Goal: Task Accomplishment & Management: Complete application form

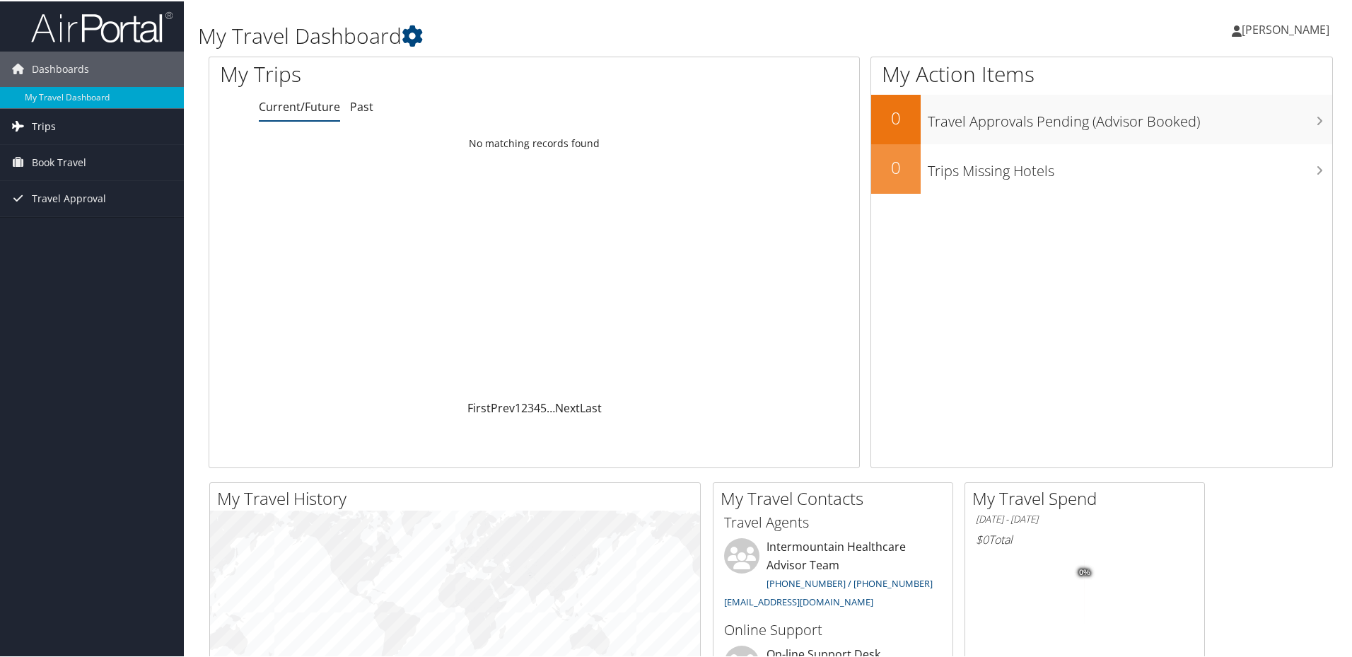
click at [35, 124] on span "Trips" at bounding box center [44, 124] width 24 height 35
click at [78, 153] on link "Current/Future Trips" at bounding box center [92, 153] width 184 height 21
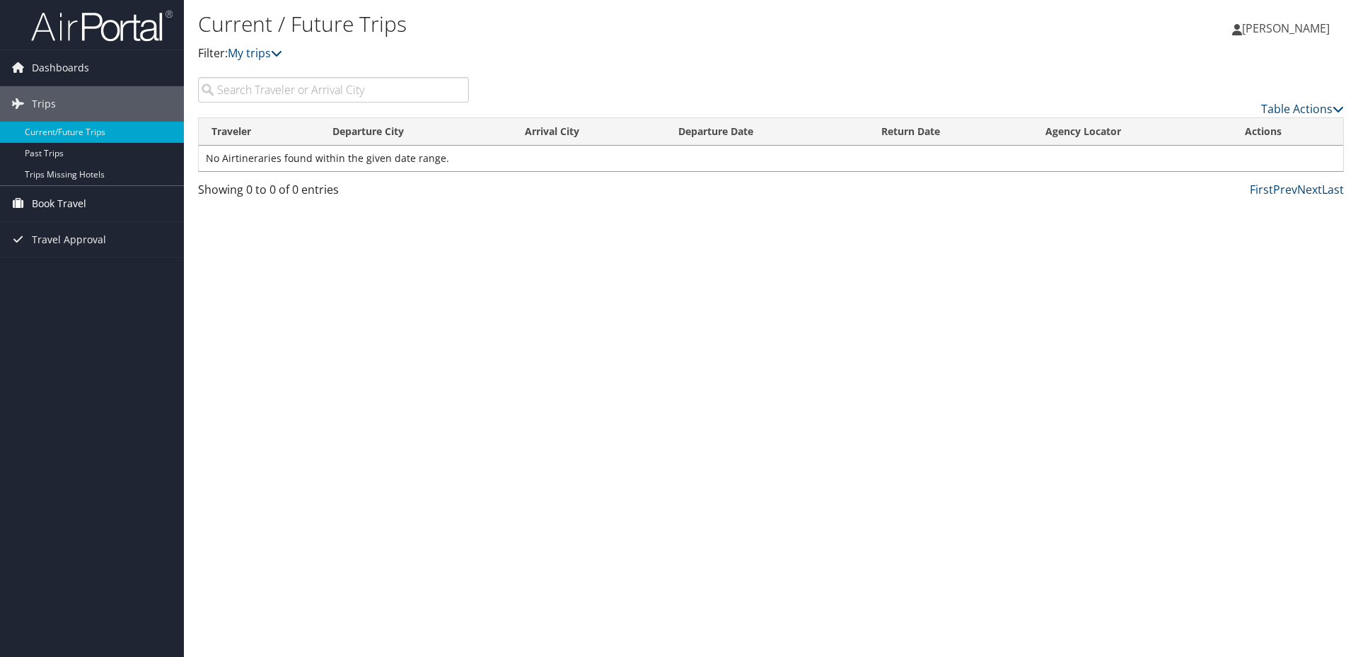
click at [80, 205] on span "Book Travel" at bounding box center [59, 203] width 54 height 35
click at [133, 233] on link "Agent Booking Request" at bounding box center [92, 231] width 184 height 21
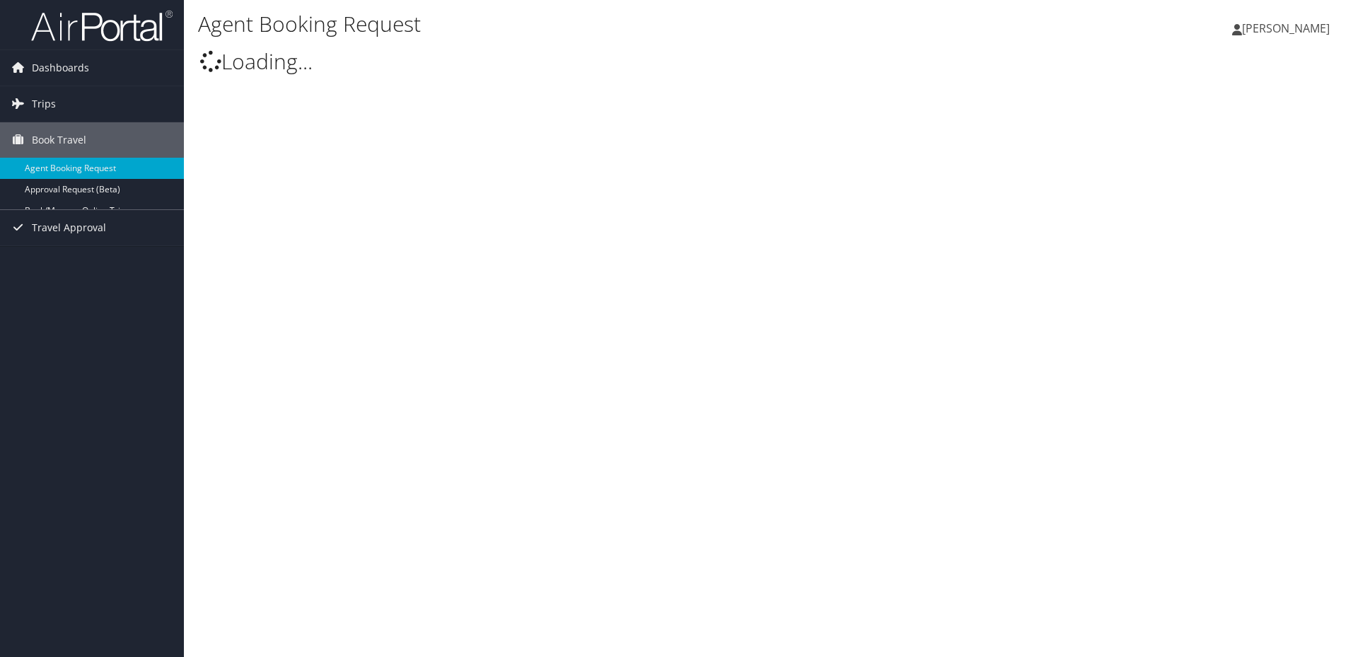
select select "[EMAIL_ADDRESS][DOMAIN_NAME]"
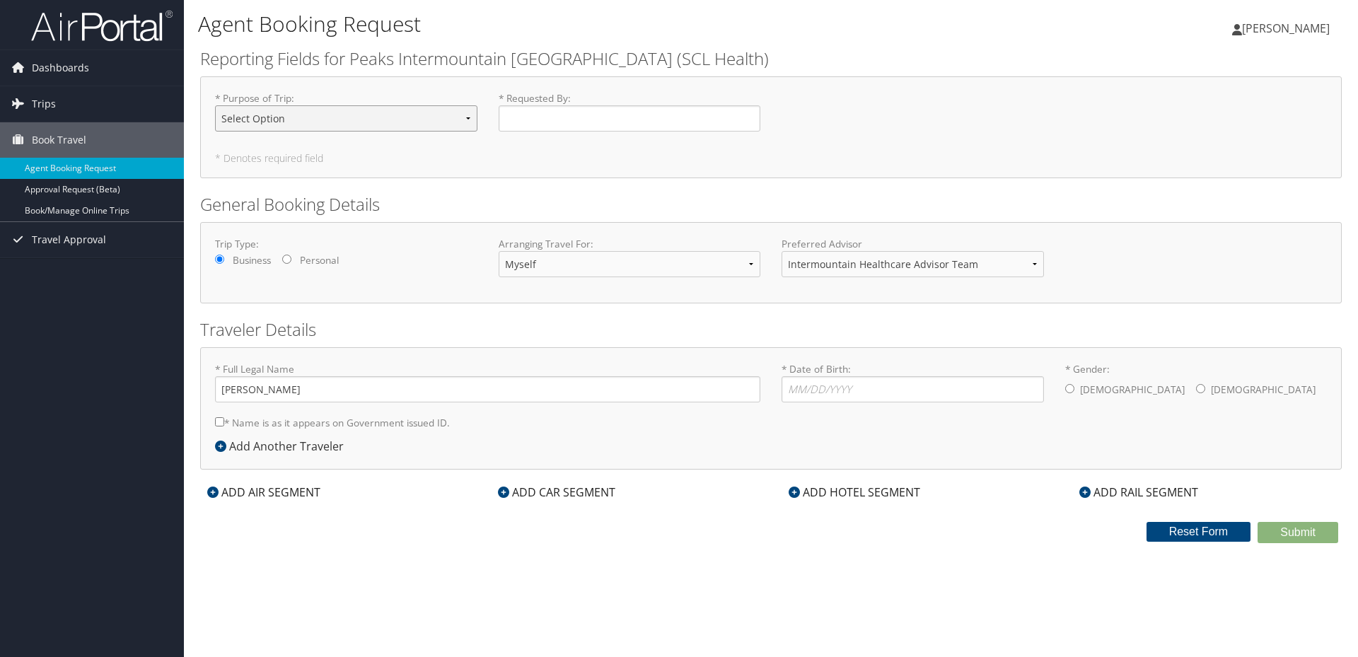
click at [460, 117] on select "Select Option 3rd Party Reimbursable Business CME Conf or Education Groups Pers…" at bounding box center [346, 118] width 262 height 26
select select "Business"
click at [215, 105] on select "Select Option 3rd Party Reimbursable Business CME Conf or Education Groups Pers…" at bounding box center [346, 118] width 262 height 26
click at [602, 116] on input "* Requested By : Required" at bounding box center [630, 118] width 262 height 26
type input "[PERSON_NAME]"
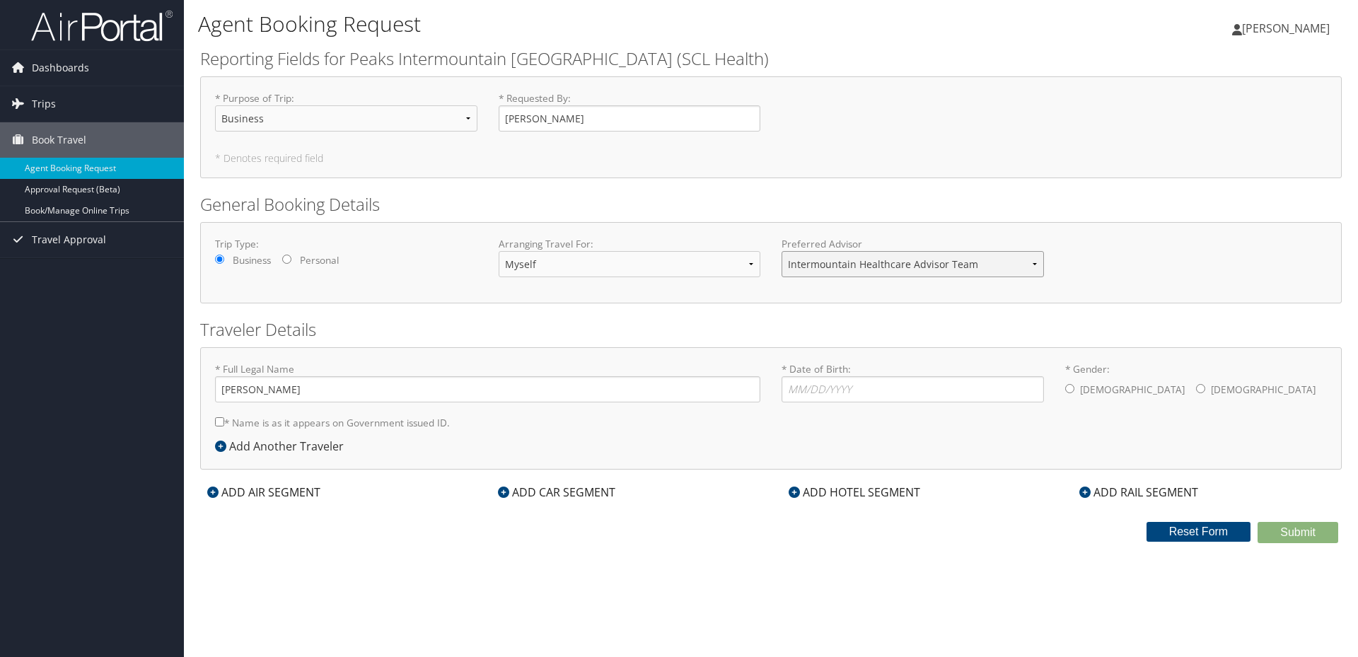
click at [1031, 262] on select "Intermountain Healthcare Advisor Team" at bounding box center [912, 264] width 262 height 26
click at [436, 345] on div "Traveler Details * Full Legal Name [PERSON_NAME] * Name is as it appears on Gov…" at bounding box center [770, 393] width 1141 height 152
click at [865, 395] on input "* Date of Birth: Invalid Date" at bounding box center [912, 389] width 262 height 26
type input "[DATE]"
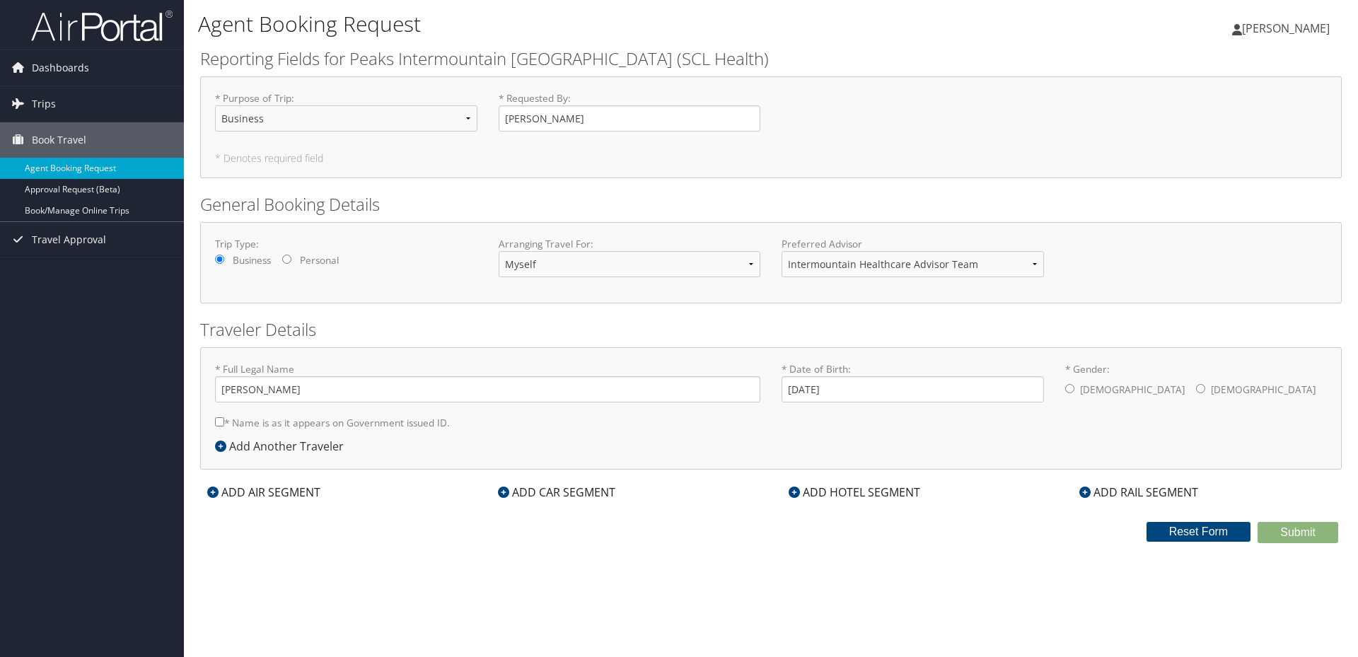
click at [1072, 387] on input "* Gender: [DEMOGRAPHIC_DATA] [DEMOGRAPHIC_DATA]" at bounding box center [1069, 388] width 9 height 9
radio input "true"
click at [221, 491] on div "ADD AIR SEGMENT" at bounding box center [263, 492] width 127 height 17
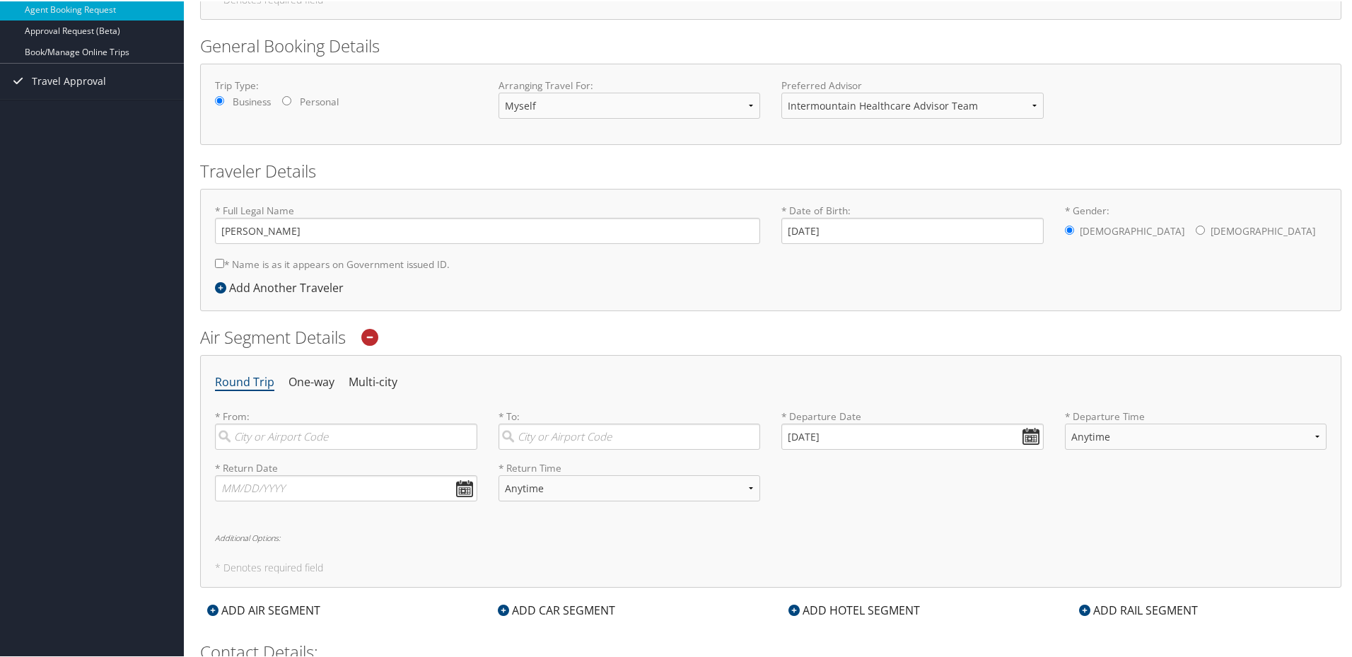
scroll to position [212, 0]
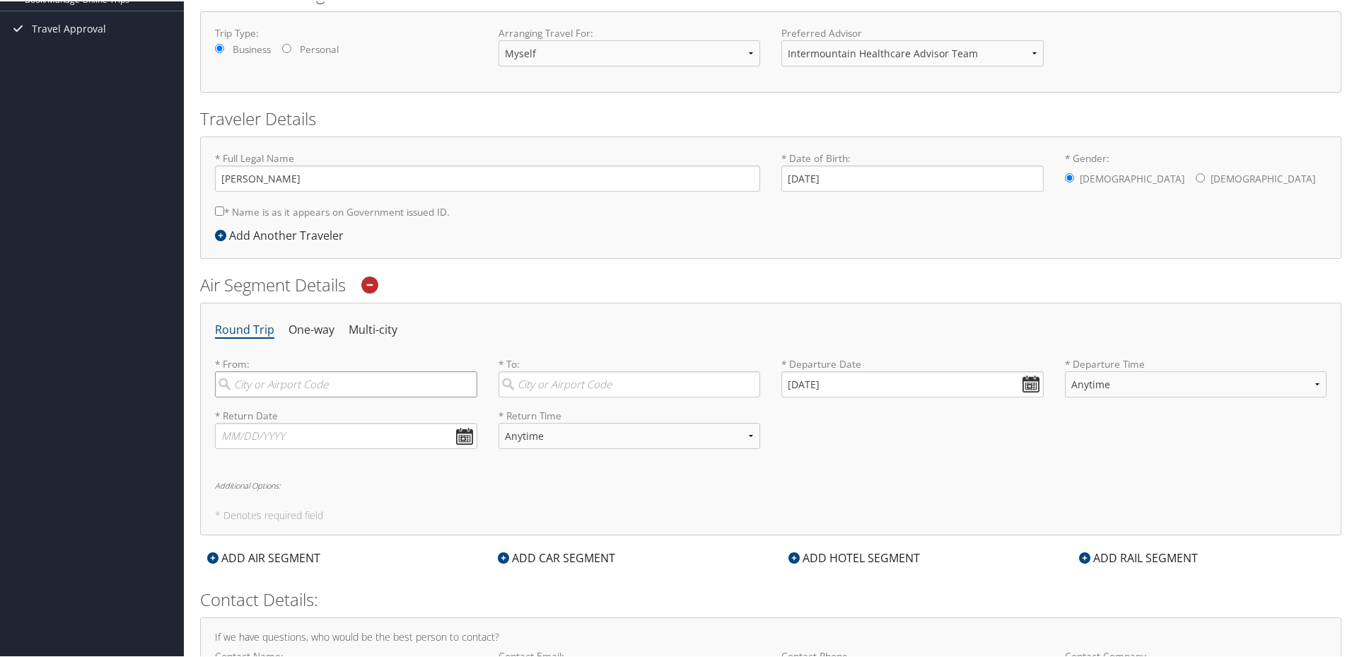
click at [403, 379] on input "search" at bounding box center [346, 383] width 262 height 26
click at [303, 486] on div "Denver (DEN CO)" at bounding box center [347, 484] width 243 height 18
click at [303, 396] on input "[GEOGRAPHIC_DATA]" at bounding box center [346, 383] width 262 height 26
type input "Denver (DEN CO)"
click at [615, 383] on input "search" at bounding box center [630, 383] width 262 height 26
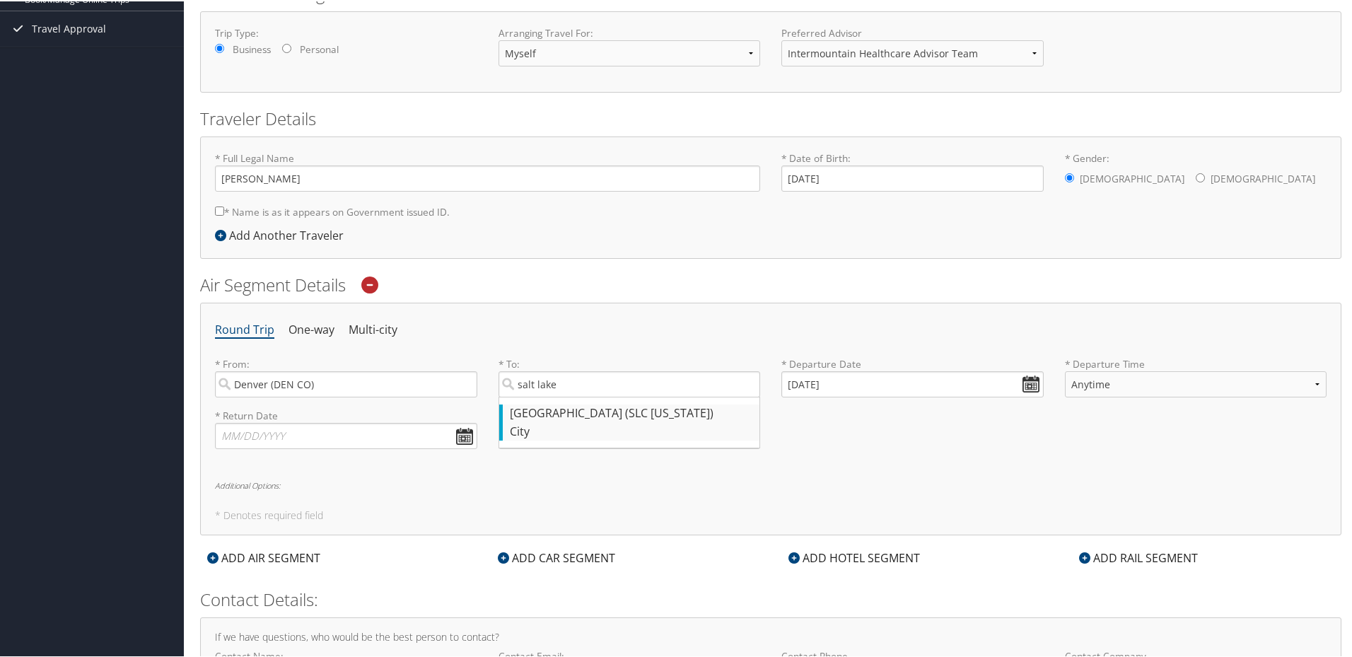
click at [609, 415] on div "[GEOGRAPHIC_DATA] (SLC [US_STATE])" at bounding box center [631, 412] width 243 height 18
click at [609, 396] on input "salt lake" at bounding box center [630, 383] width 262 height 26
type input "[GEOGRAPHIC_DATA] (SLC [US_STATE])"
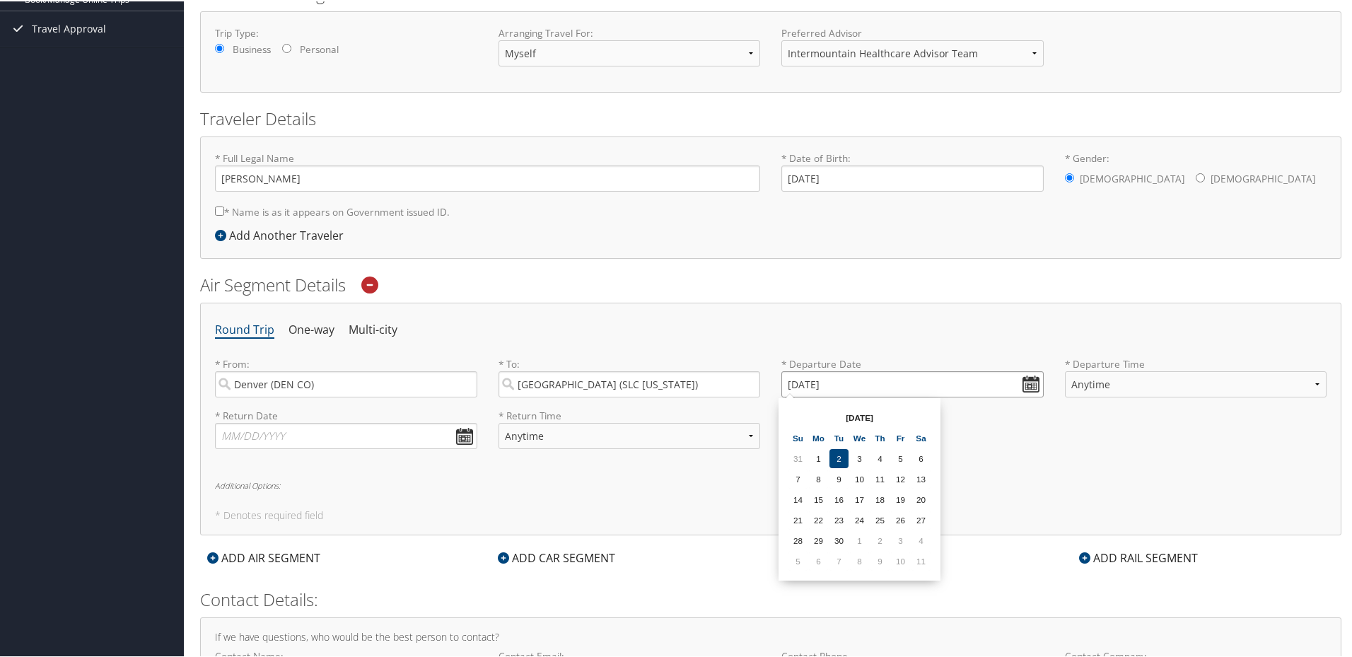
click at [1026, 376] on input "[DATE]" at bounding box center [912, 383] width 262 height 26
click at [878, 537] on td "2" at bounding box center [879, 539] width 19 height 19
type input "[DATE]"
click at [1129, 380] on select "Anytime Early Morning (5AM-7AM) Morning (7AM-12PM) Afternoon (12PM-5PM) Evening…" at bounding box center [1196, 383] width 262 height 26
select select "7:00 AM"
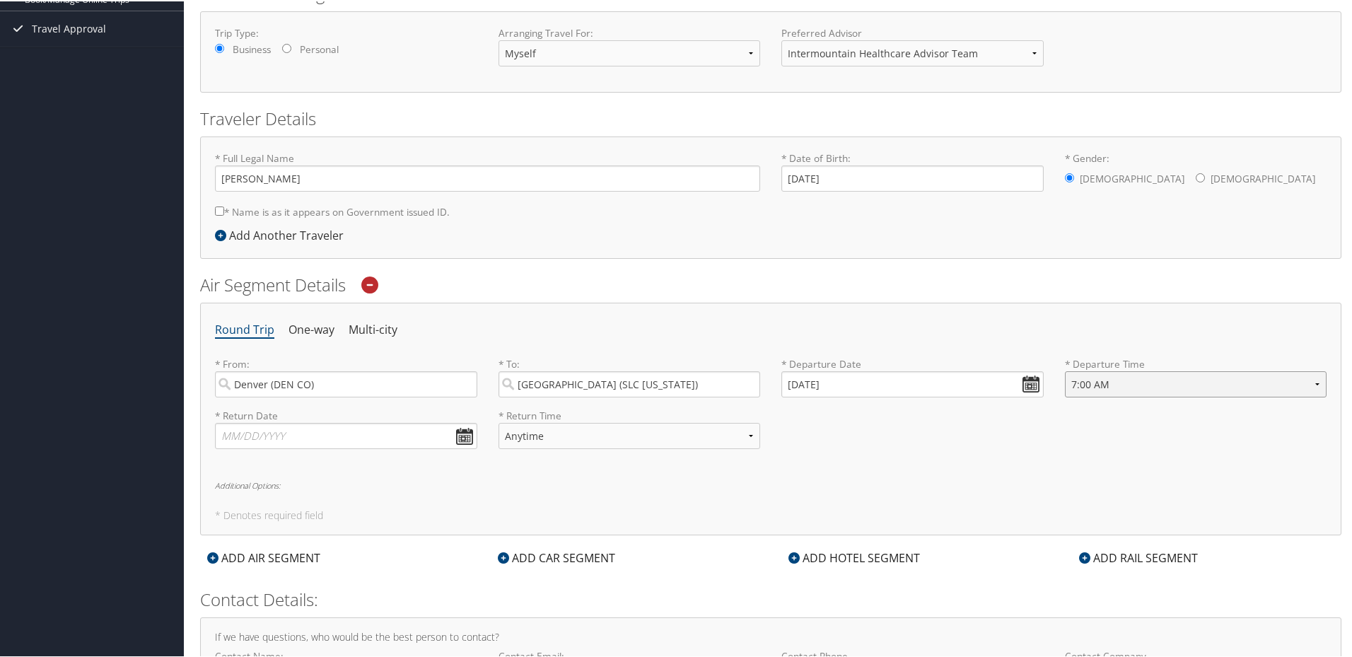
click at [1065, 370] on select "Anytime Early Morning (5AM-7AM) Morning (7AM-12PM) Afternoon (12PM-5PM) Evening…" at bounding box center [1196, 383] width 262 height 26
click at [352, 438] on input "text" at bounding box center [346, 434] width 262 height 26
click at [337, 589] on td "3" at bounding box center [336, 590] width 19 height 19
type input "[DATE]"
click at [571, 433] on select "Anytime Early Morning (5AM-7AM) Morning (7AM-12PM) Afternoon (12PM-5PM) Evening…" at bounding box center [630, 434] width 262 height 26
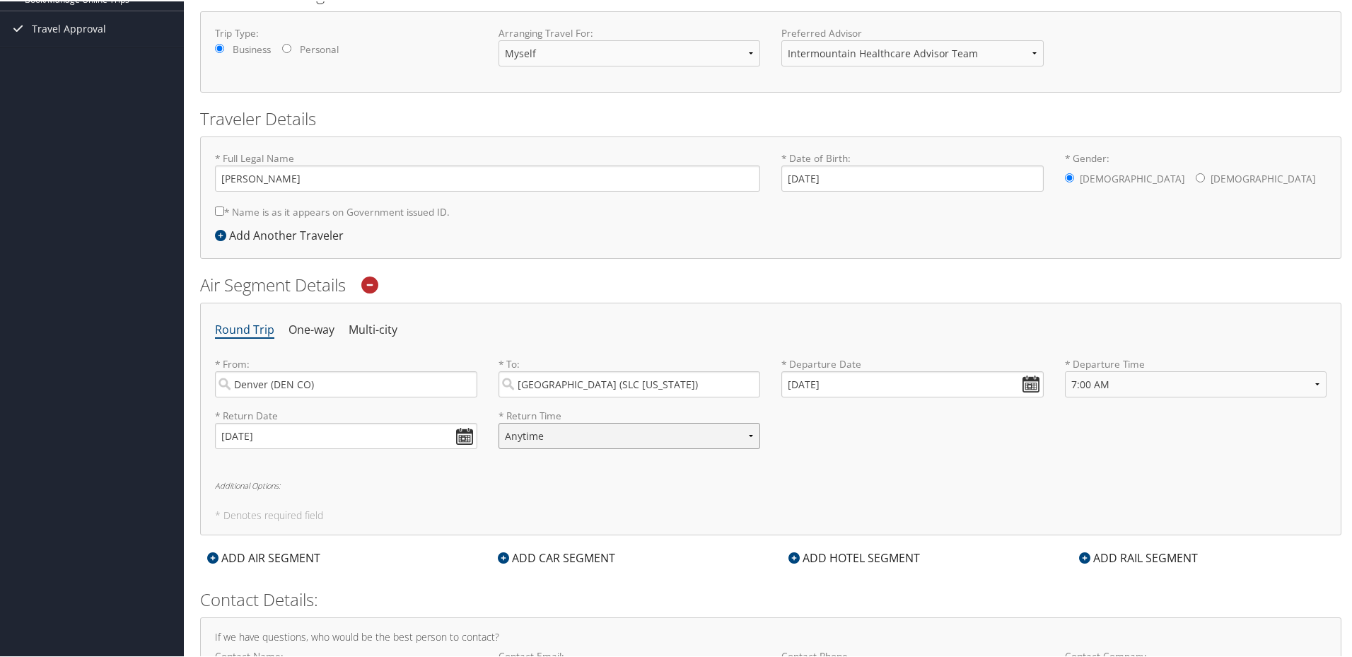
select select "6:00 PM"
click at [499, 421] on select "Anytime Early Morning (5AM-7AM) Morning (7AM-12PM) Afternoon (12PM-5PM) Evening…" at bounding box center [630, 434] width 262 height 26
click at [830, 477] on div "Round Trip One-way Multi-city * From: [GEOGRAPHIC_DATA] ([GEOGRAPHIC_DATA]) Req…" at bounding box center [770, 417] width 1141 height 233
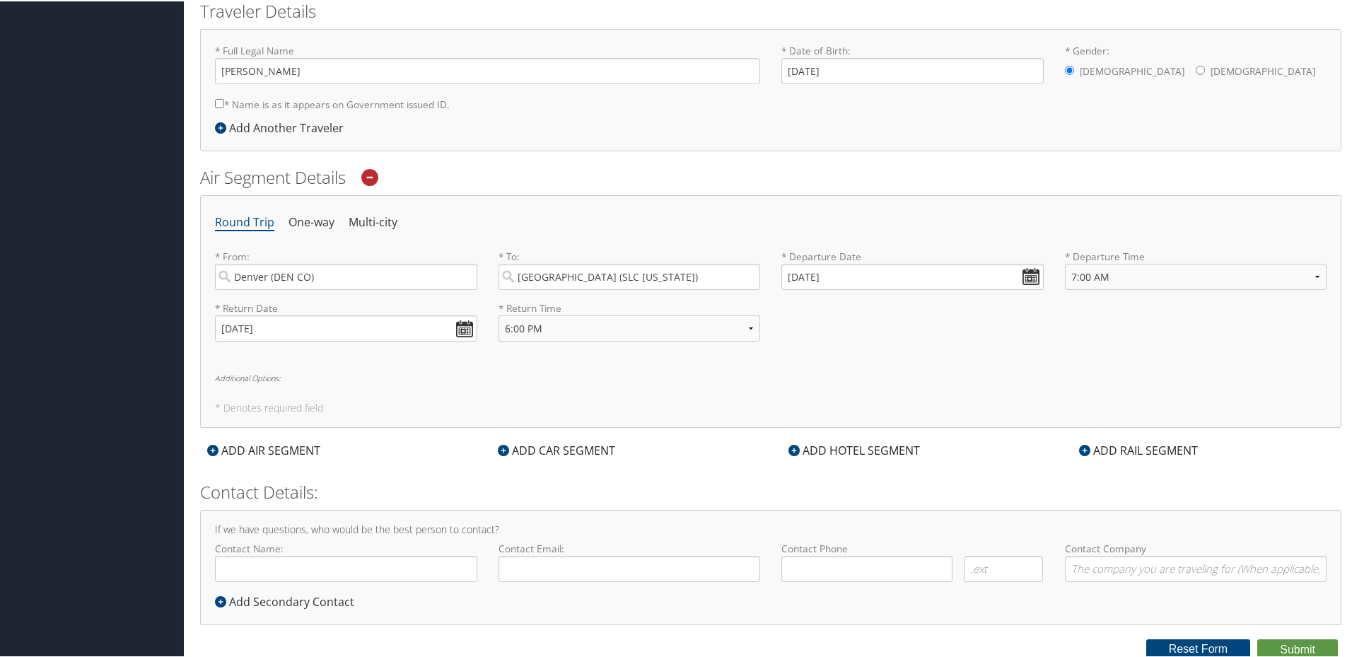
scroll to position [322, 0]
click at [559, 450] on div "ADD CAR SEGMENT" at bounding box center [557, 446] width 132 height 17
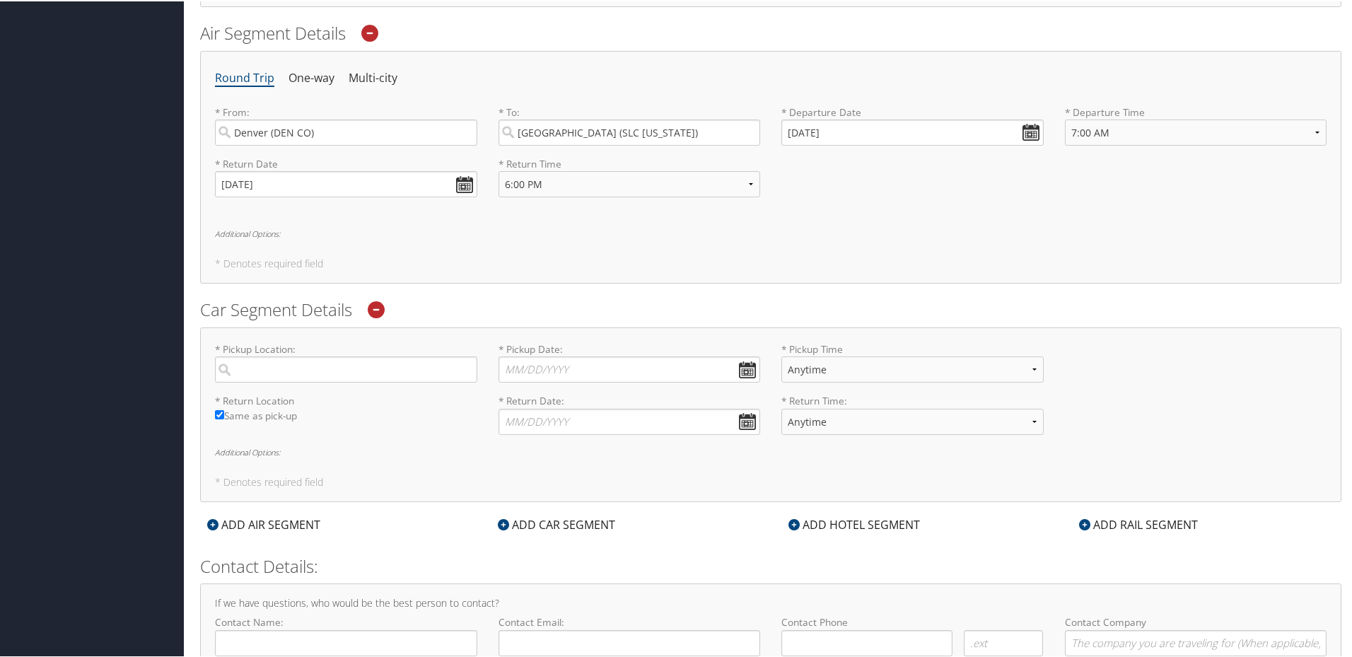
scroll to position [463, 0]
click at [317, 368] on input "search" at bounding box center [346, 369] width 262 height 26
click at [317, 397] on div "[GEOGRAPHIC_DATA] (SLC [US_STATE])" at bounding box center [347, 398] width 243 height 18
click at [317, 382] on input "salt lake" at bounding box center [346, 369] width 262 height 26
type input "[GEOGRAPHIC_DATA]"
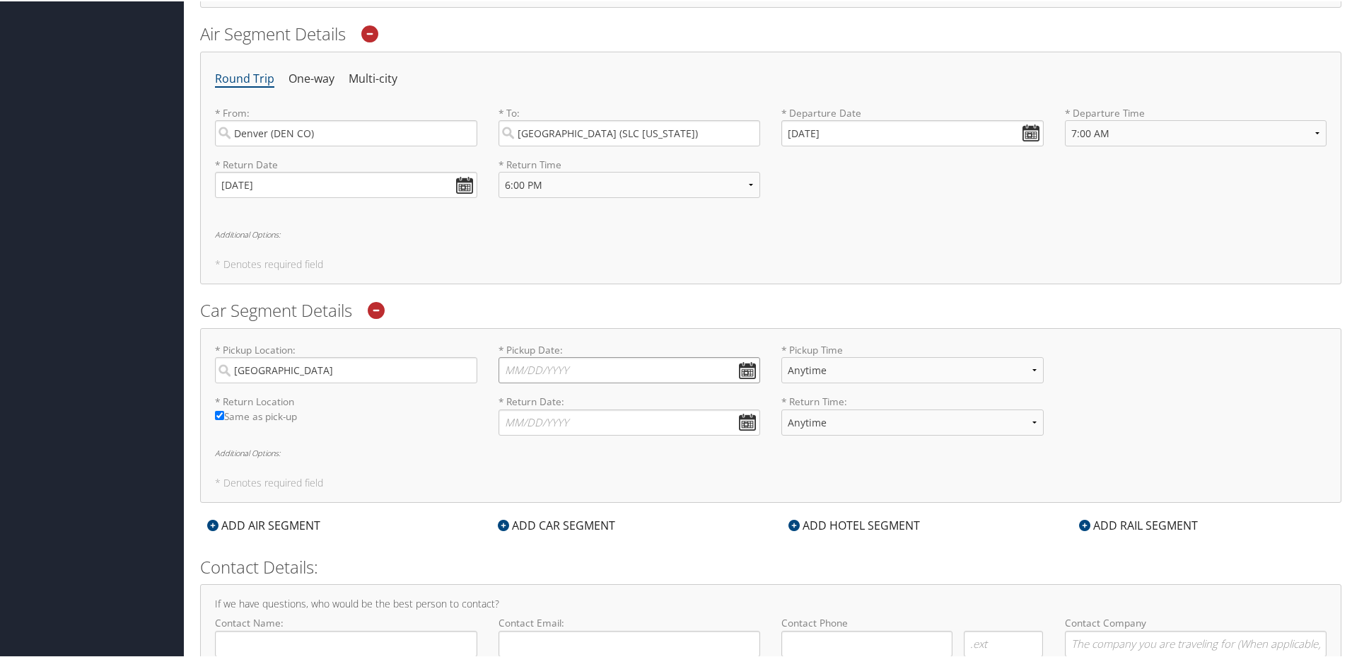
click at [755, 373] on input "* Pickup Date: Dates must be valid" at bounding box center [630, 369] width 262 height 26
click at [602, 523] on td "2" at bounding box center [598, 524] width 19 height 19
type input "[DATE]"
click at [741, 424] on input "* Return Date: Dates must be valid" at bounding box center [630, 421] width 262 height 26
click at [620, 577] on td "3" at bounding box center [619, 577] width 19 height 19
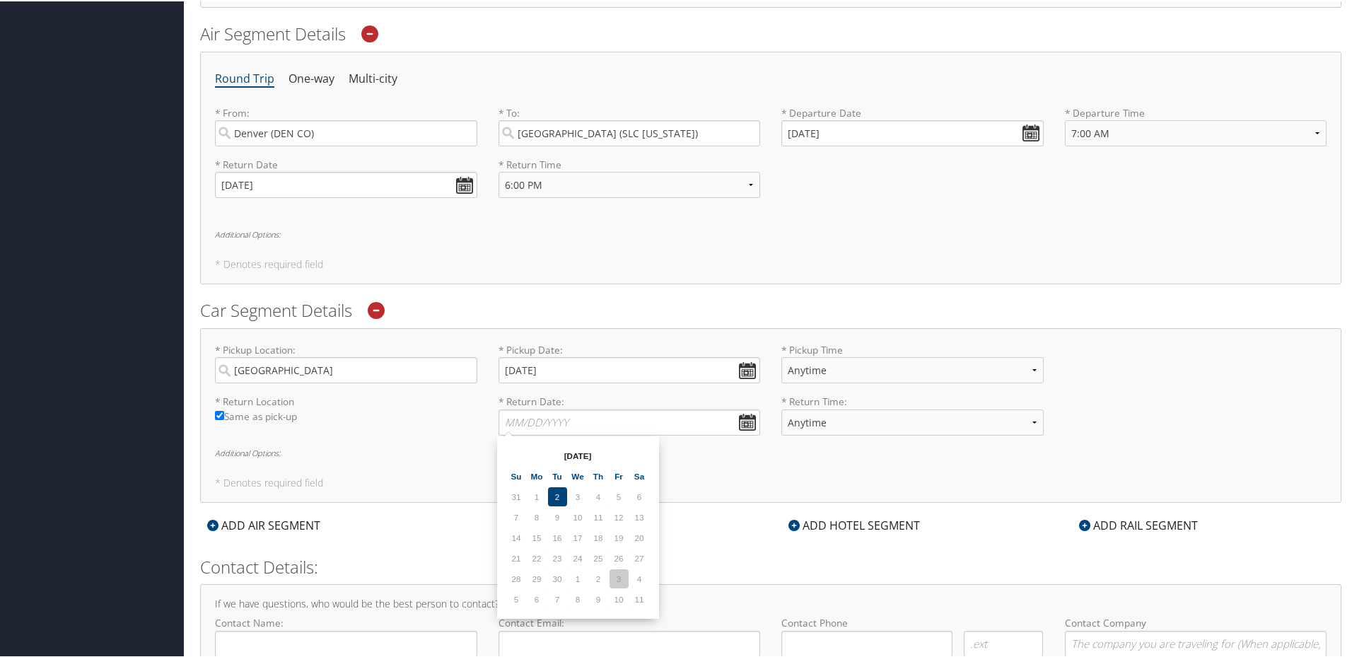
type input "[DATE]"
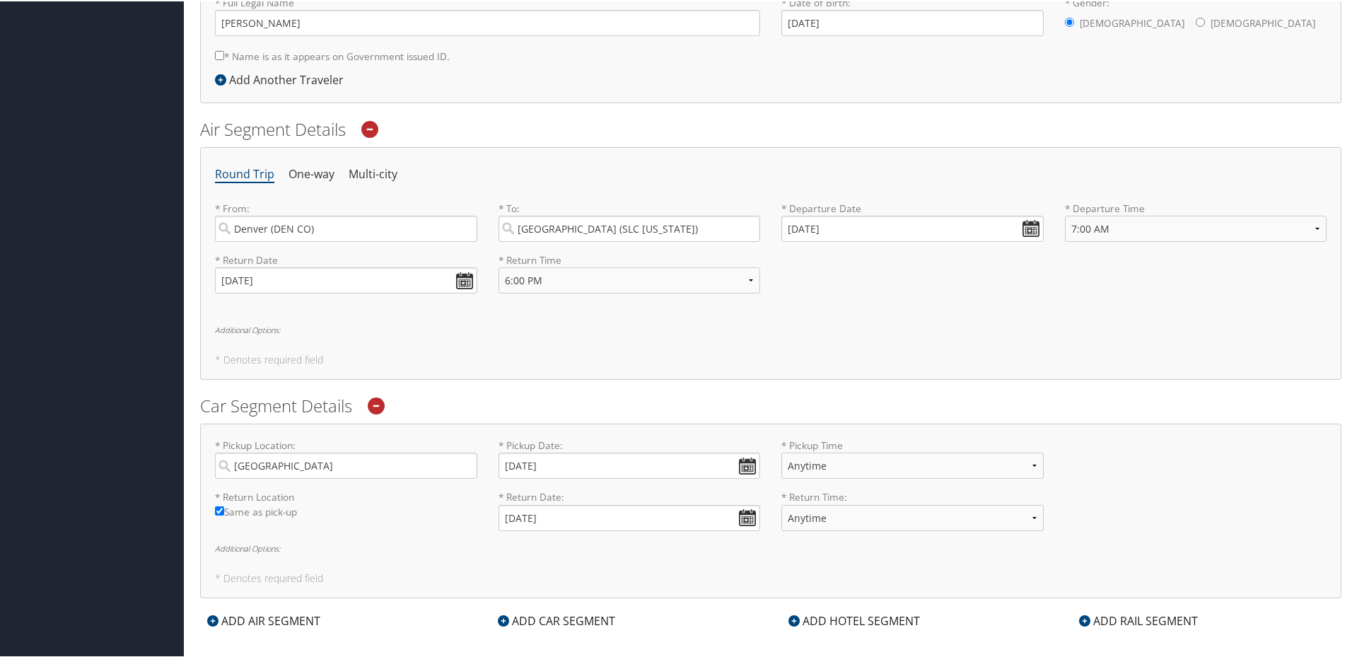
scroll to position [392, 0]
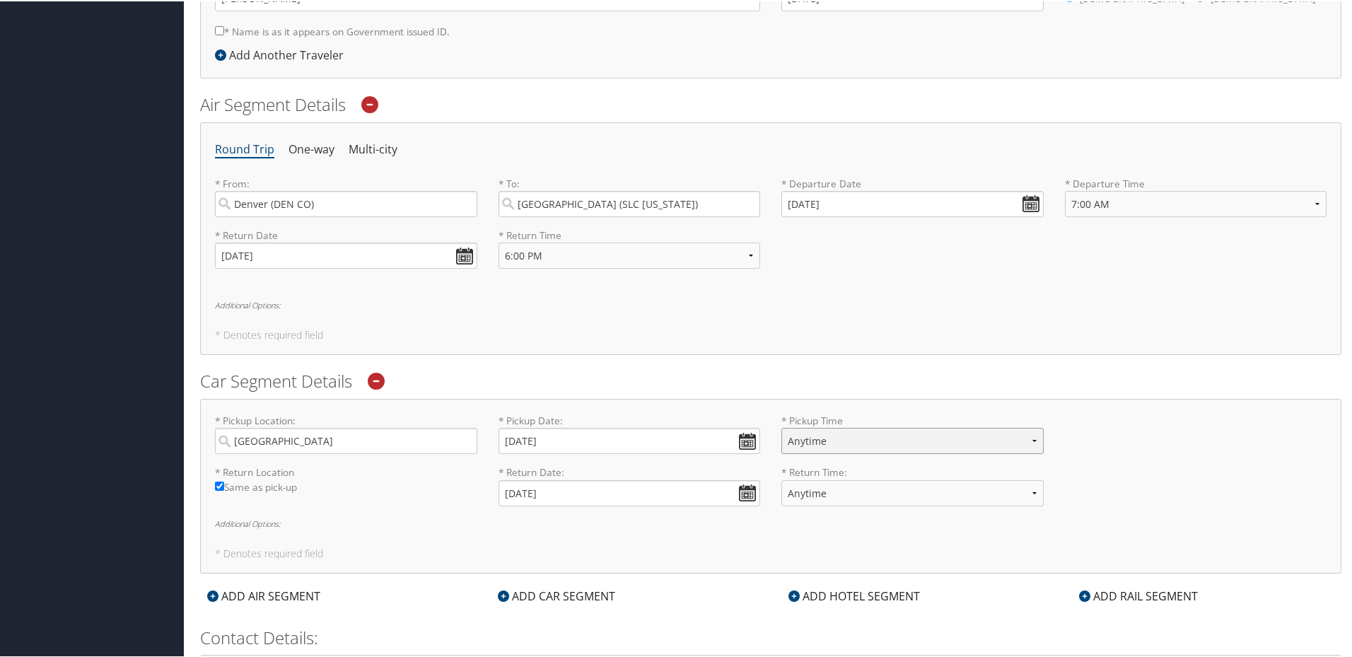
click at [822, 443] on select "Anytime 12:00 AM 1:00 AM 2:00 AM 3:00 AM 4:00 AM 5:00 AM 6:00 AM 7:00 AM 8:00 A…" at bounding box center [912, 439] width 262 height 26
select select "8:00 AM"
click at [781, 426] on select "Anytime 12:00 AM 1:00 AM 2:00 AM 3:00 AM 4:00 AM 5:00 AM 6:00 AM 7:00 AM 8:00 A…" at bounding box center [912, 439] width 262 height 26
click at [853, 492] on select "Anytime 12:00 AM 1:00 AM 2:00 AM 3:00 AM 4:00 AM 5:00 AM 6:00 AM 7:00 AM 8:00 A…" at bounding box center [912, 492] width 262 height 26
select select "5:00 PM"
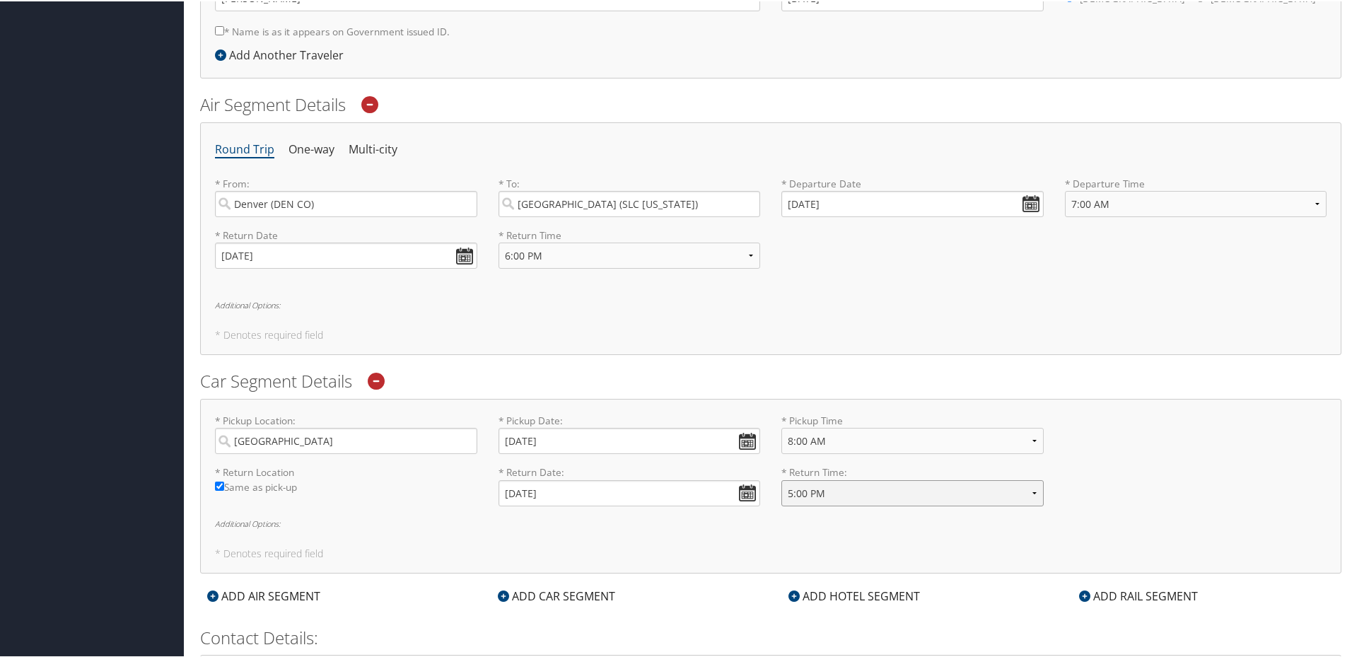
click at [781, 479] on select "Anytime 12:00 AM 1:00 AM 2:00 AM 3:00 AM 4:00 AM 5:00 AM 6:00 AM 7:00 AM 8:00 A…" at bounding box center [912, 492] width 262 height 26
click at [1114, 480] on div "* Return Location Required Same as pick-up * Return Date: [DATE] Dates must be …" at bounding box center [770, 490] width 1133 height 52
click at [798, 591] on div "ADD HOTEL SEGMENT" at bounding box center [854, 594] width 146 height 17
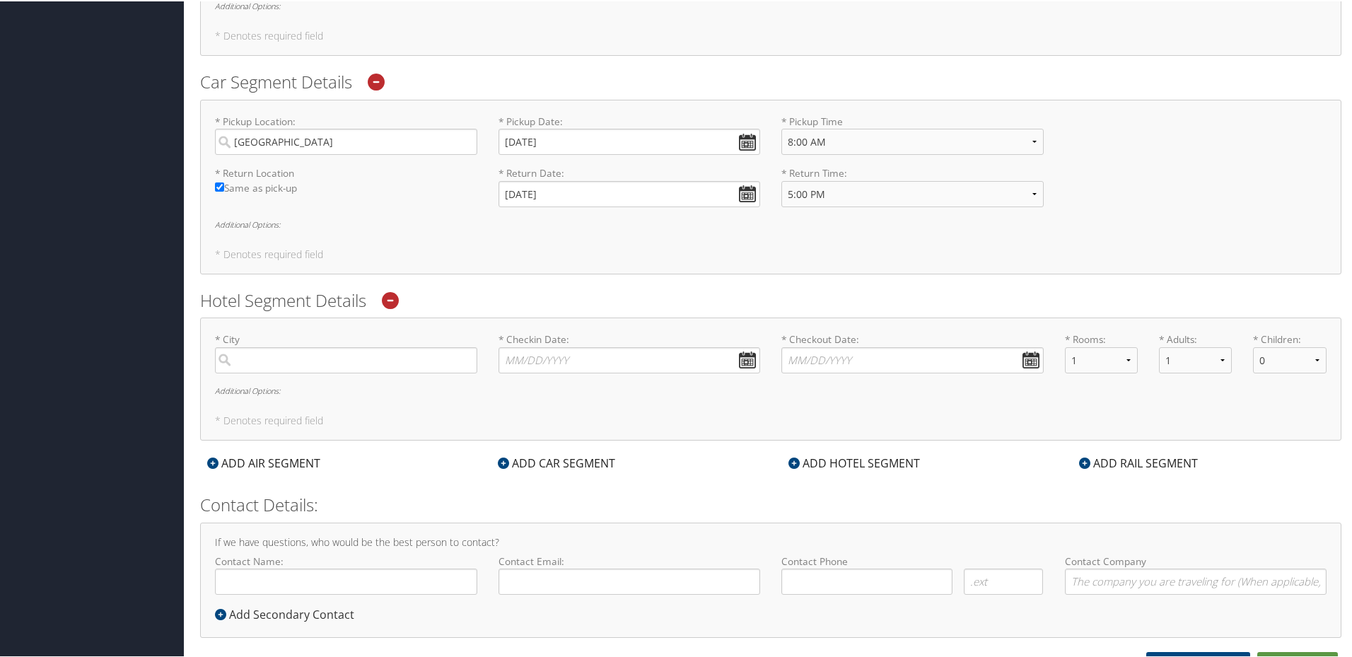
scroll to position [706, 0]
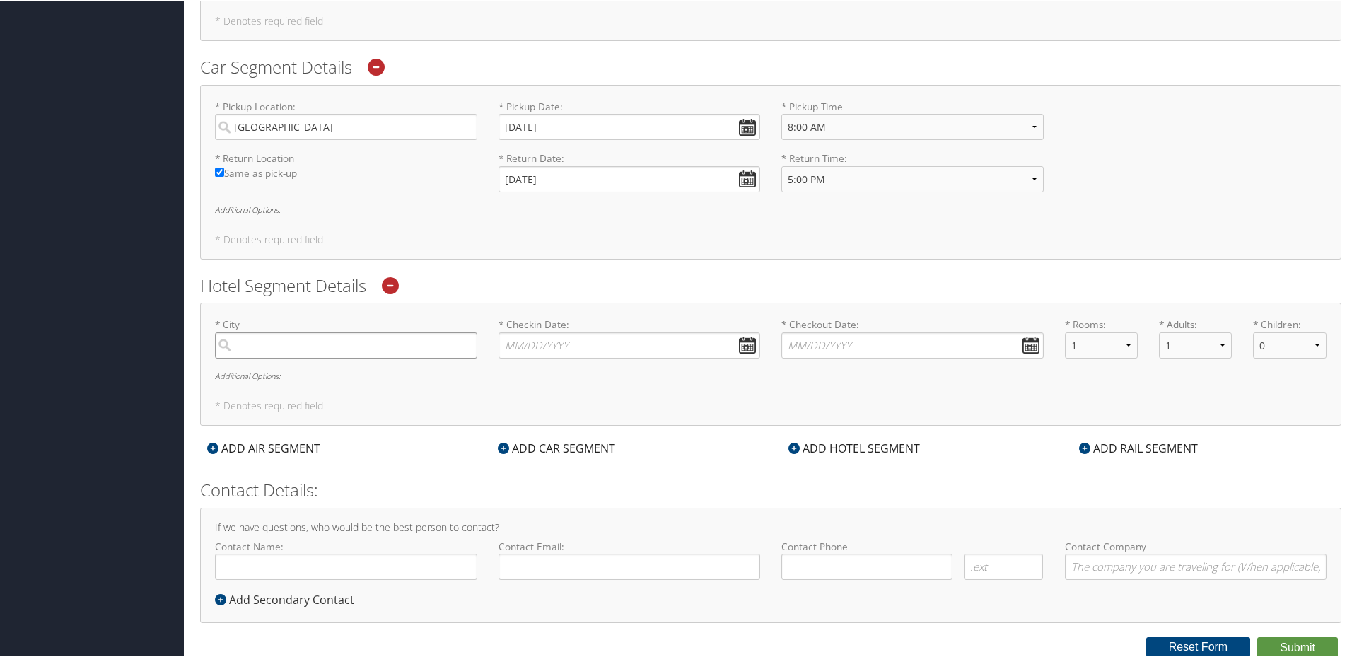
click at [425, 344] on input "search" at bounding box center [346, 344] width 262 height 26
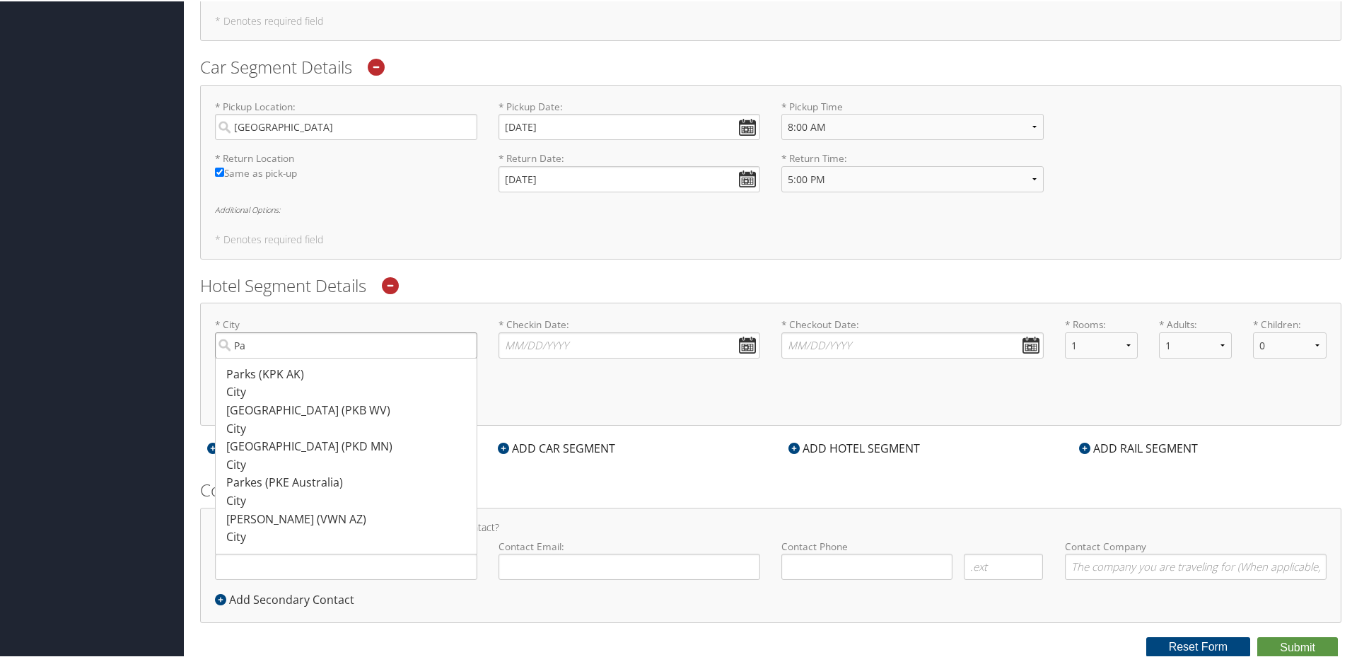
type input "P"
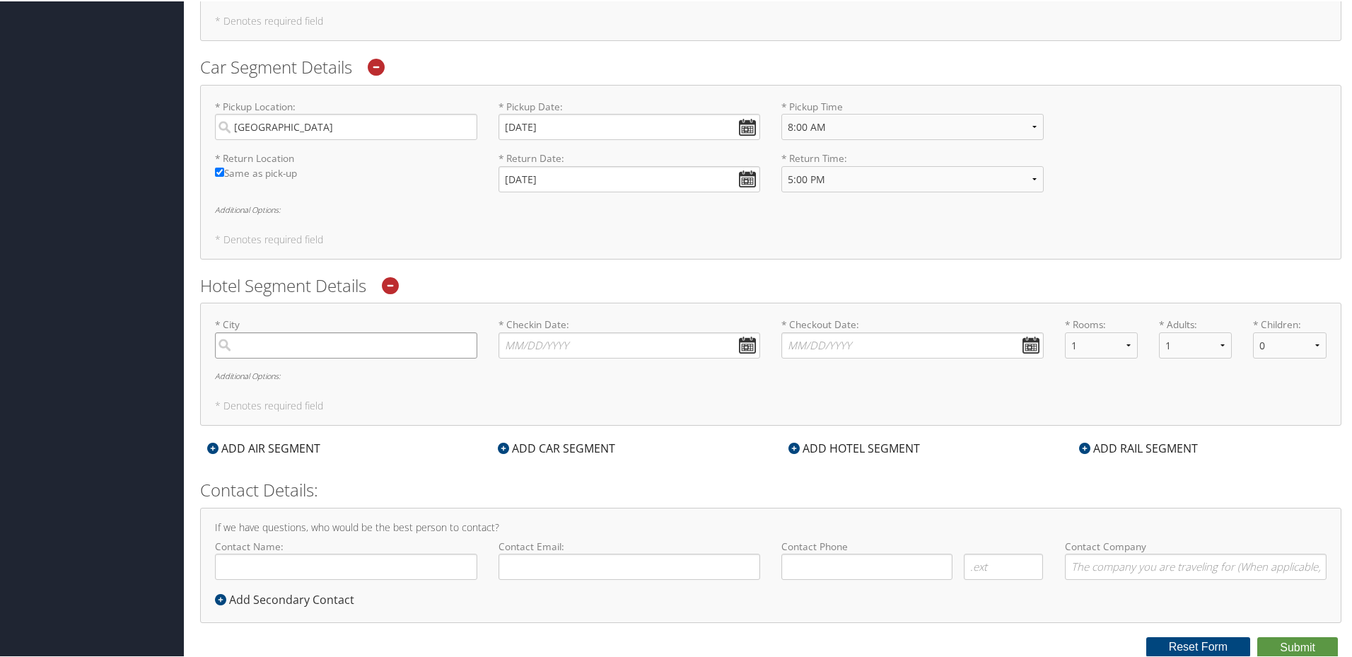
click at [334, 342] on input "search" at bounding box center [346, 344] width 262 height 26
type input "Lehi, [GEOGRAPHIC_DATA]"
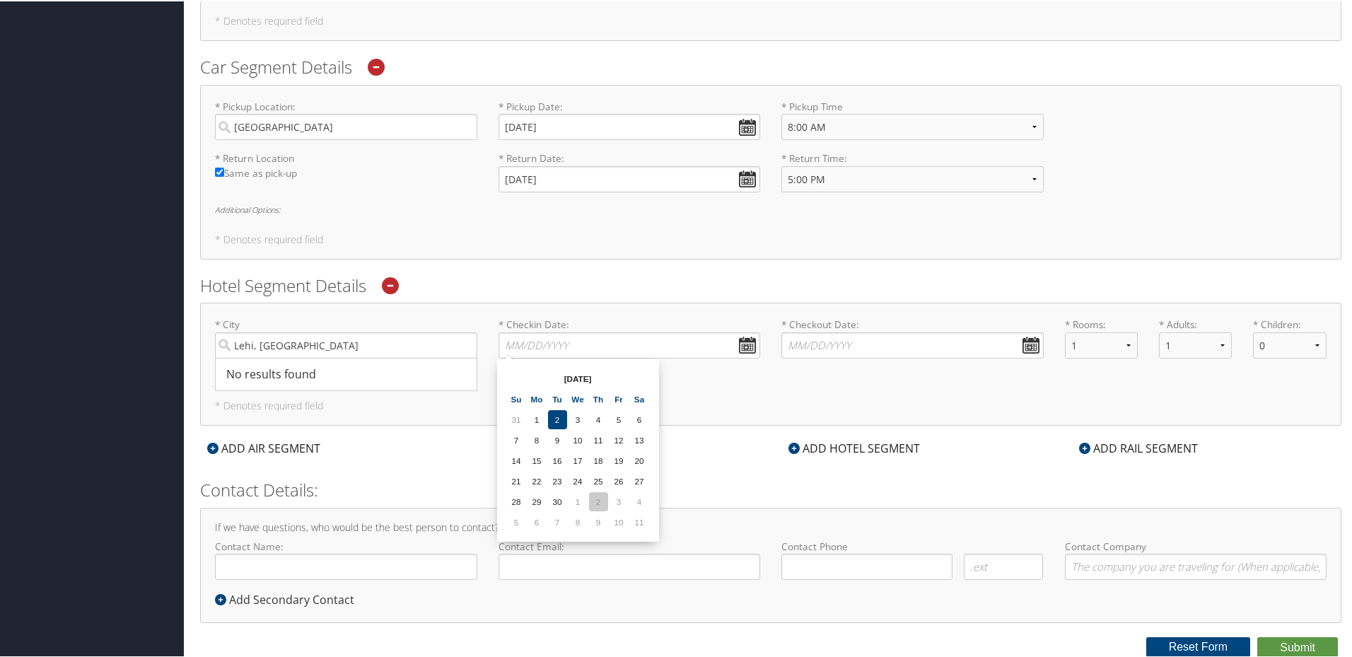
click at [596, 499] on td "2" at bounding box center [598, 500] width 19 height 19
type input "[DATE]"
click at [1020, 345] on input "* Checkout Date: Dates must be valid" at bounding box center [912, 344] width 262 height 26
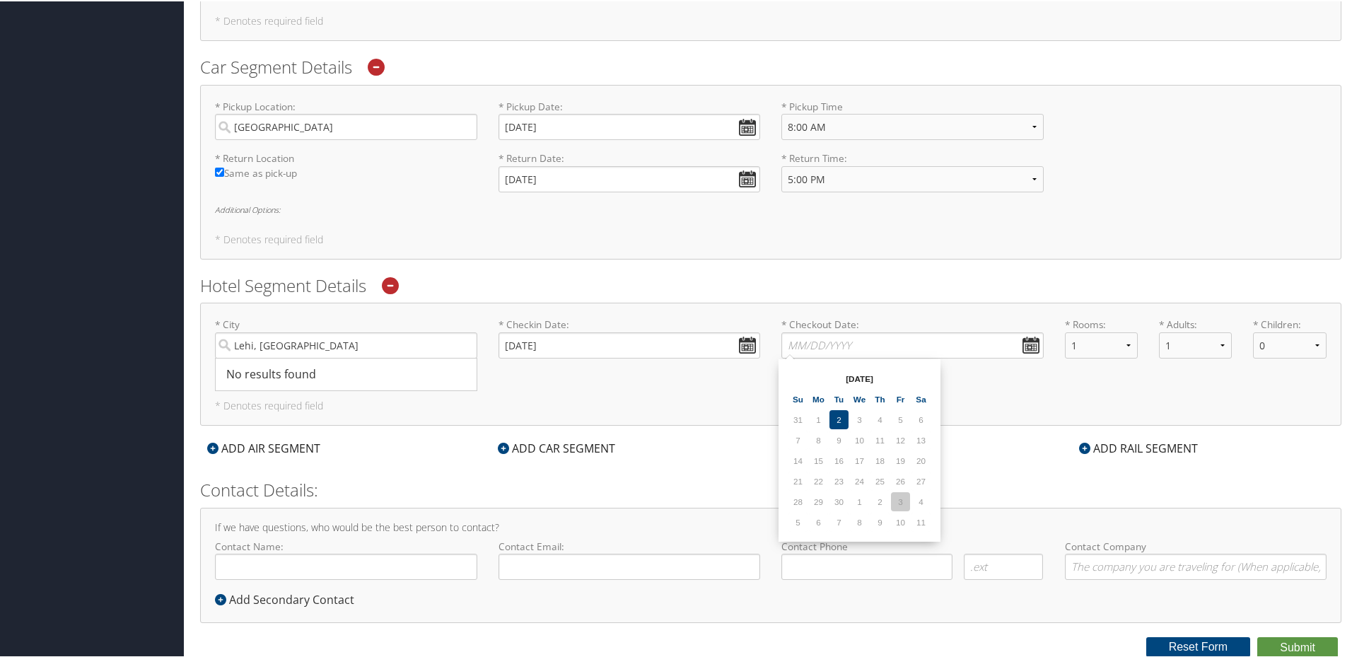
click at [901, 500] on td "3" at bounding box center [900, 500] width 19 height 19
type input "[DATE]"
click at [762, 380] on div "* [GEOGRAPHIC_DATA], [GEOGRAPHIC_DATA] No results found -1 Required * Checkin D…" at bounding box center [770, 362] width 1141 height 123
click at [1307, 643] on button "Submit" at bounding box center [1297, 646] width 81 height 21
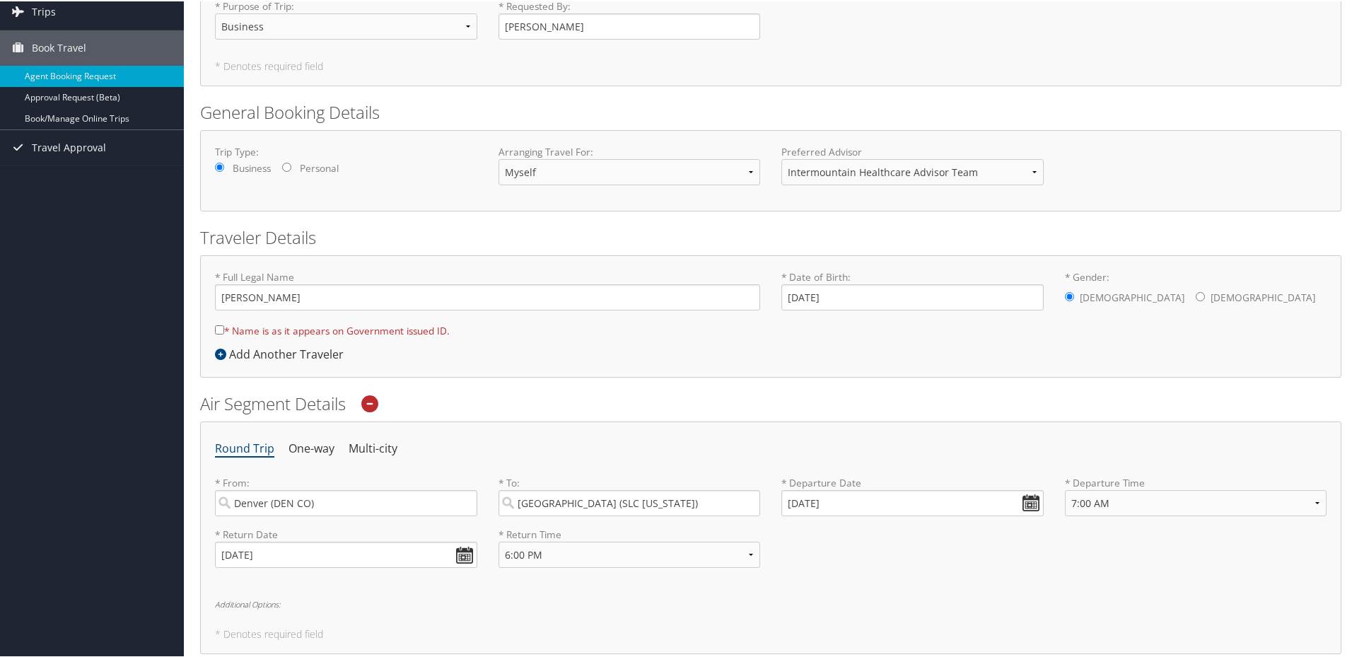
click at [221, 327] on input "* Name is as it appears on Government issued ID." at bounding box center [219, 328] width 9 height 9
checkbox input "true"
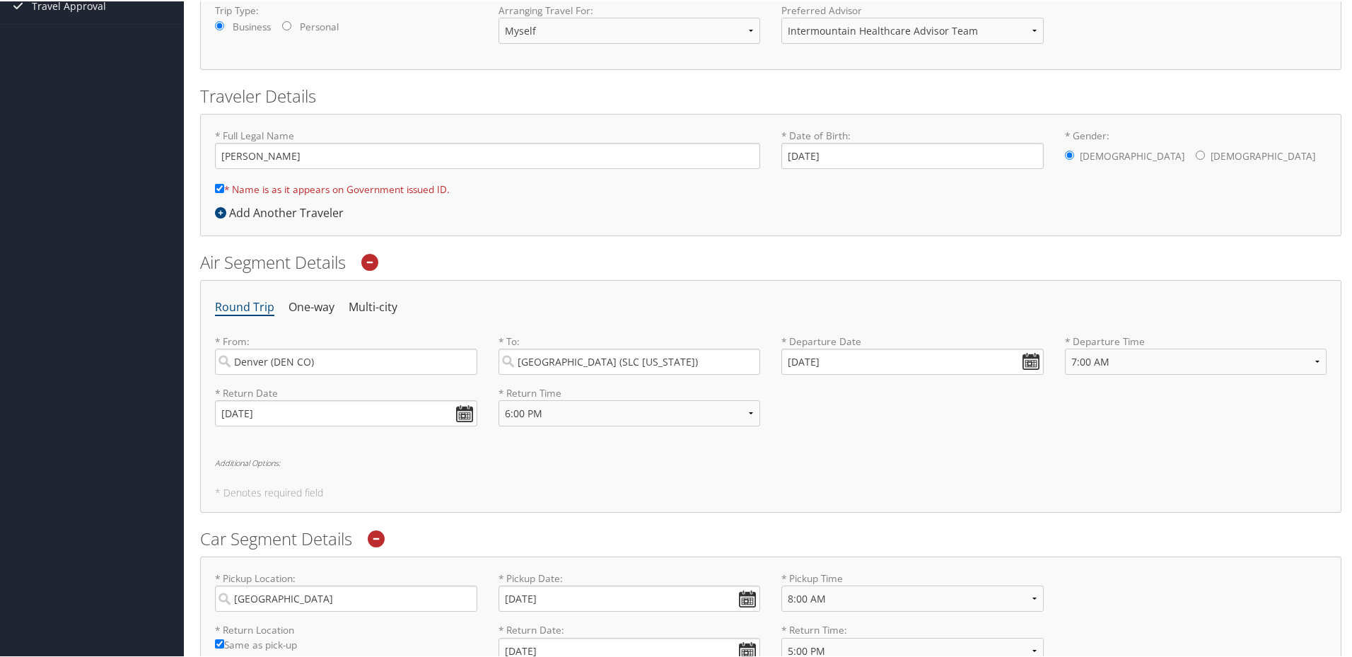
scroll to position [706, 0]
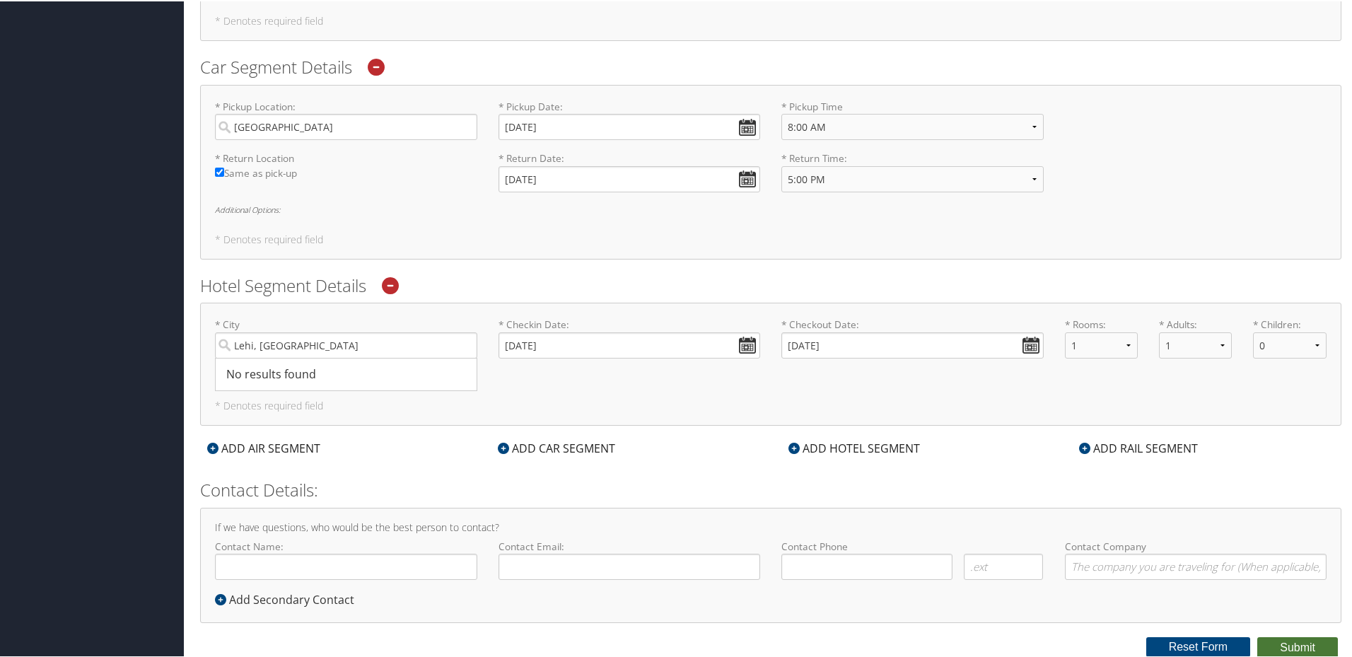
click at [1300, 644] on button "Submit" at bounding box center [1297, 646] width 81 height 21
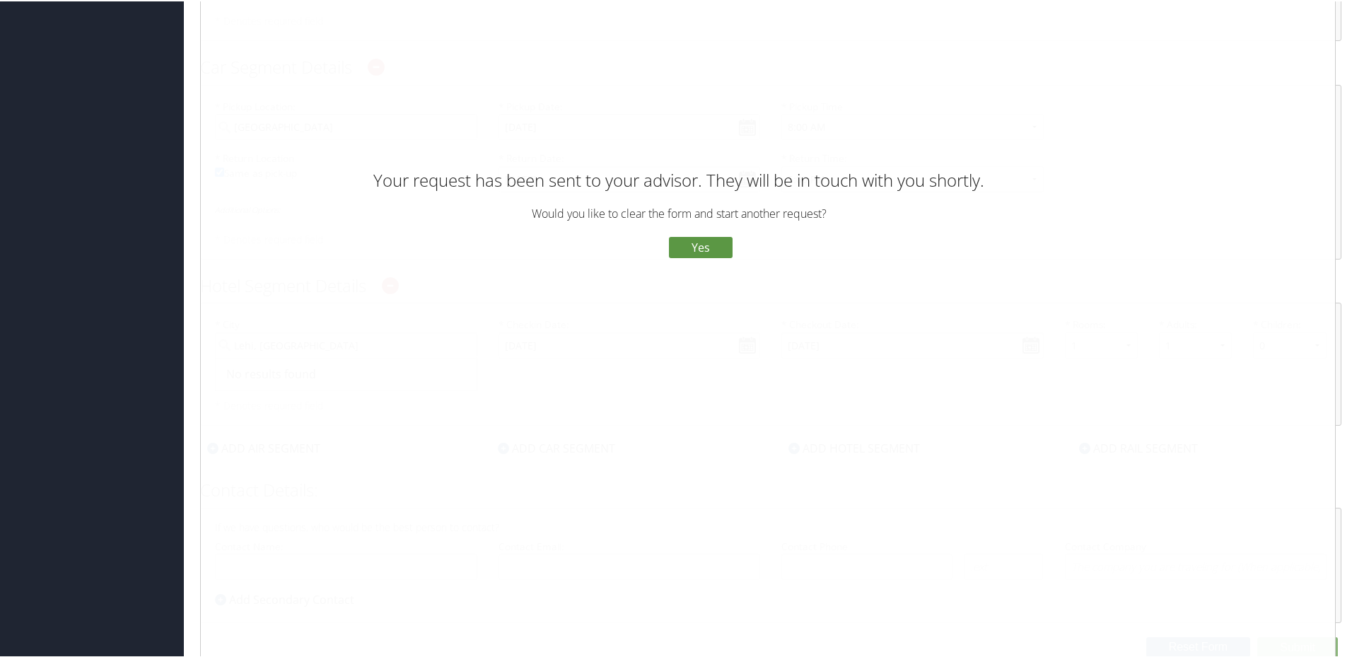
click at [637, 245] on button "No" at bounding box center [643, 246] width 37 height 24
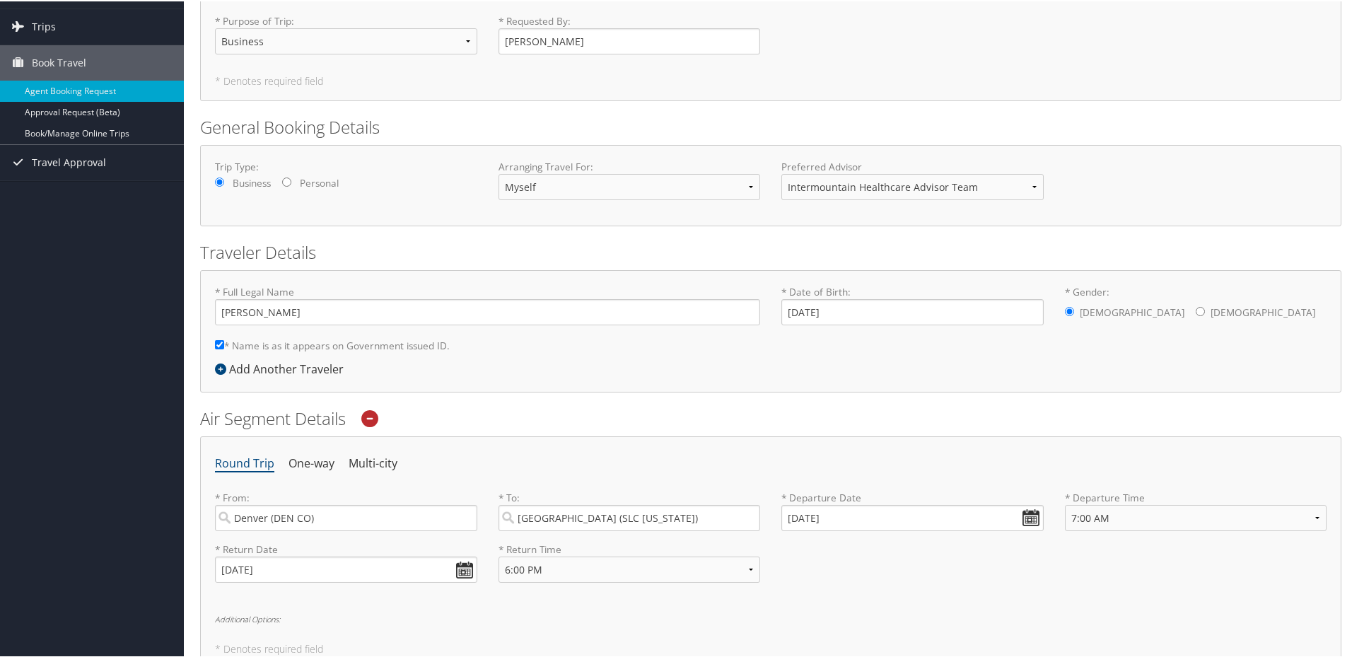
scroll to position [0, 0]
